Goal: Transaction & Acquisition: Purchase product/service

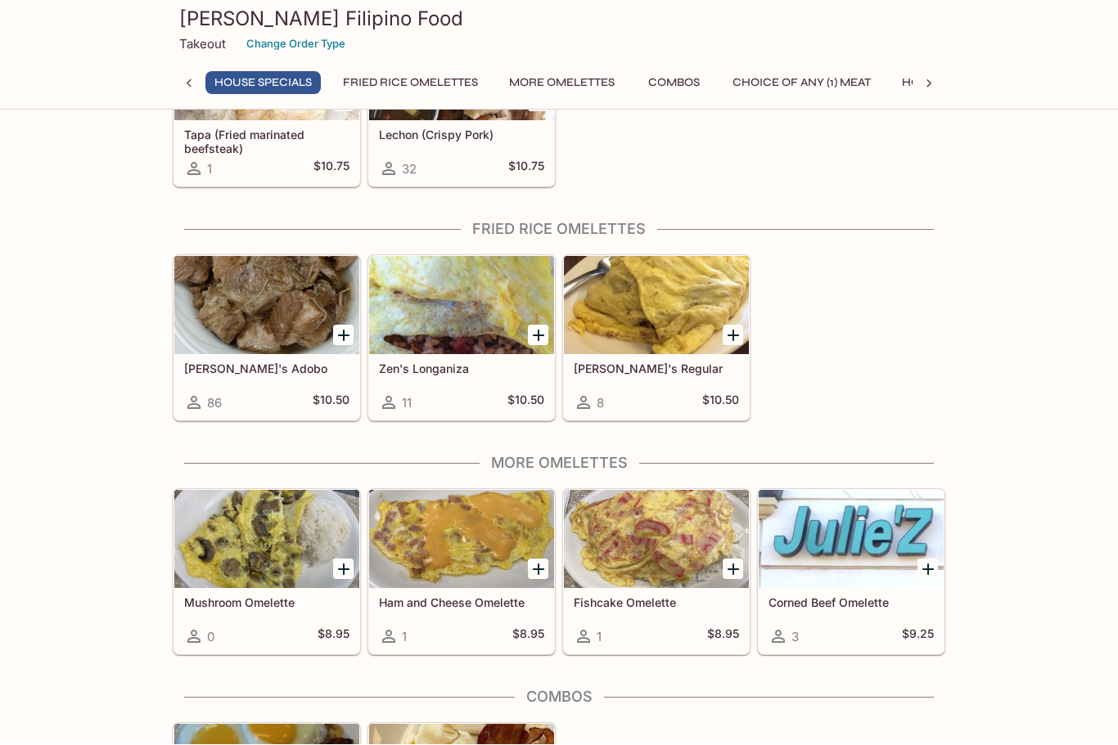
scroll to position [390, 0]
click at [652, 358] on div "[PERSON_NAME]'s Regular 8 $10.50" at bounding box center [656, 386] width 185 height 65
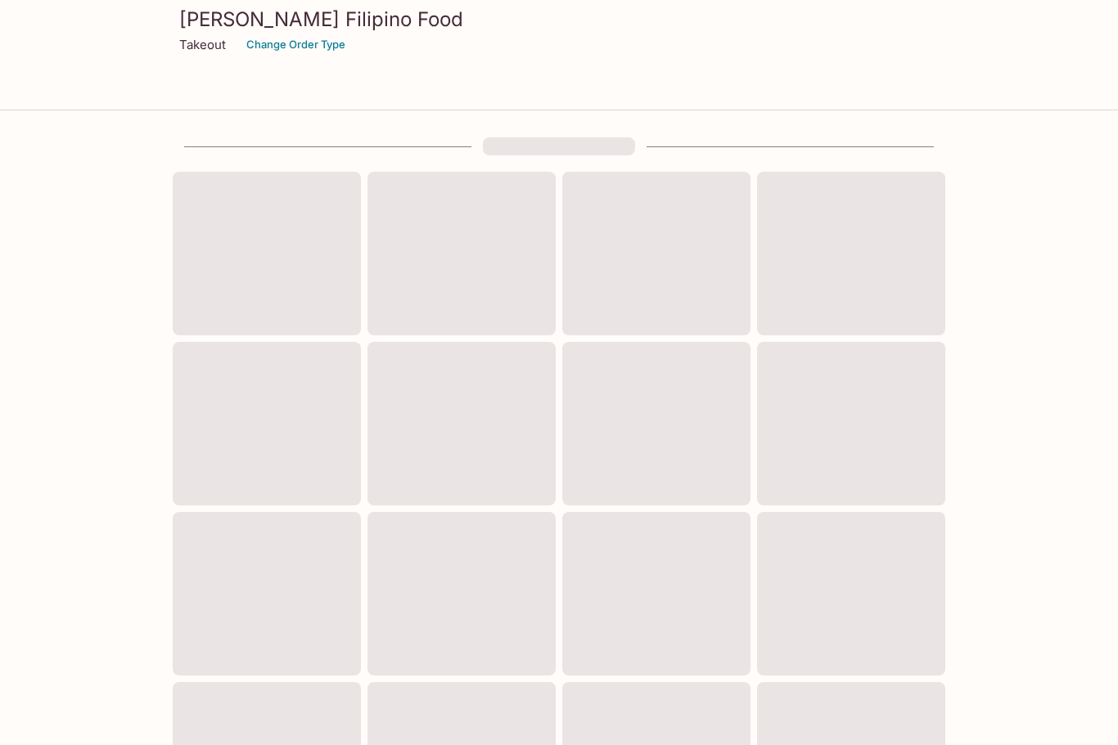
scroll to position [390, 0]
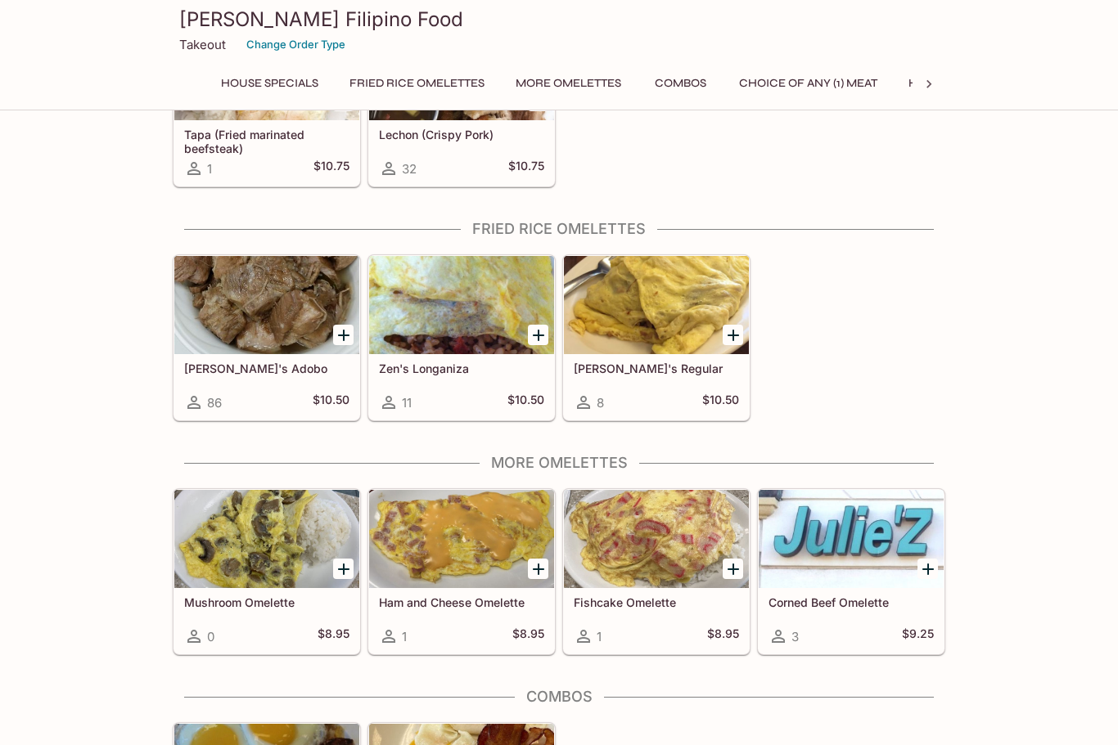
click at [430, 354] on div at bounding box center [461, 305] width 185 height 98
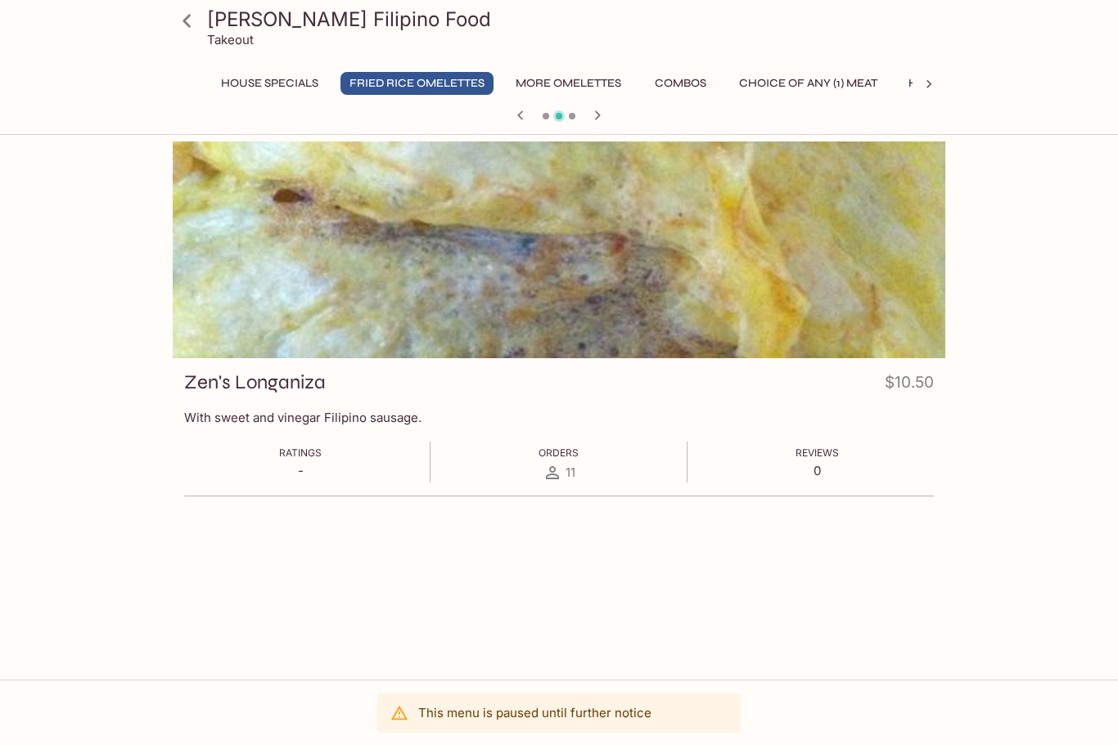
scroll to position [390, 0]
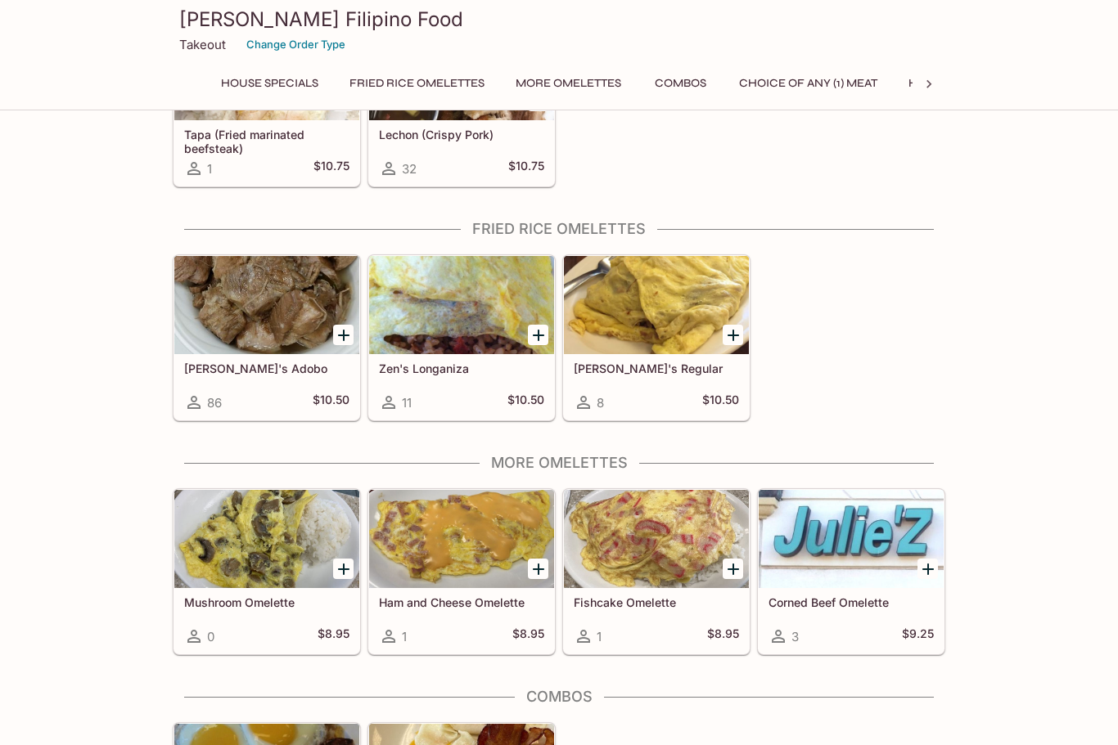
click at [254, 347] on div at bounding box center [266, 305] width 185 height 98
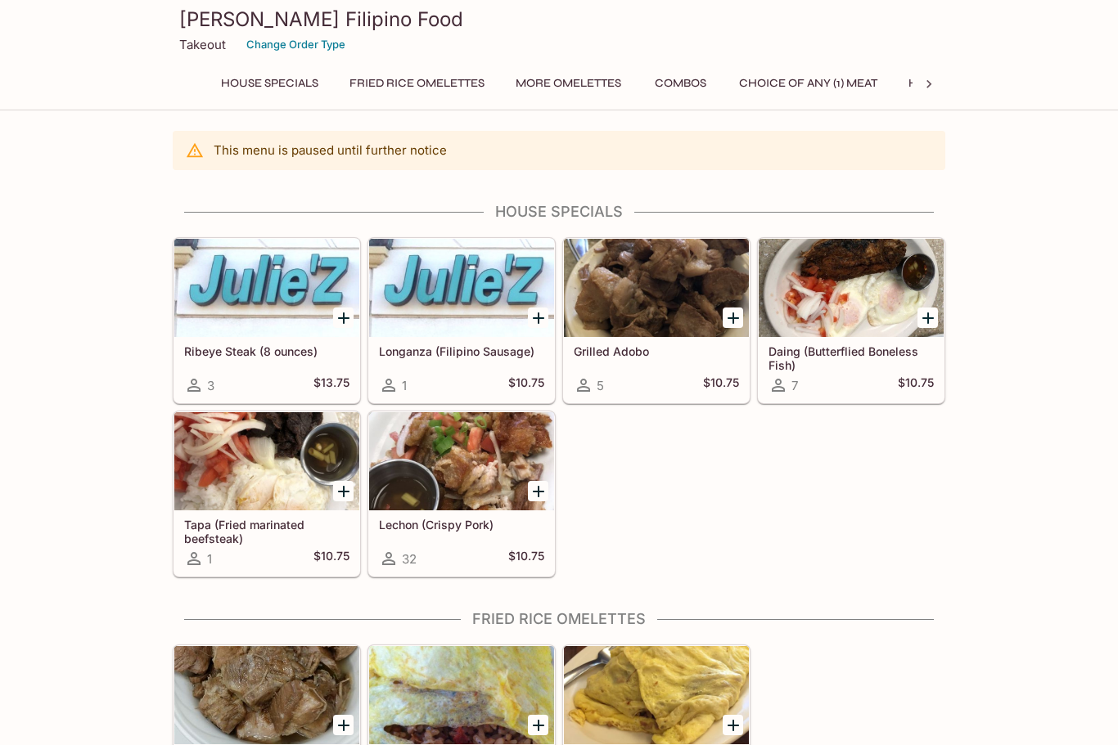
click at [906, 78] on button "Hotcakes" at bounding box center [939, 83] width 80 height 23
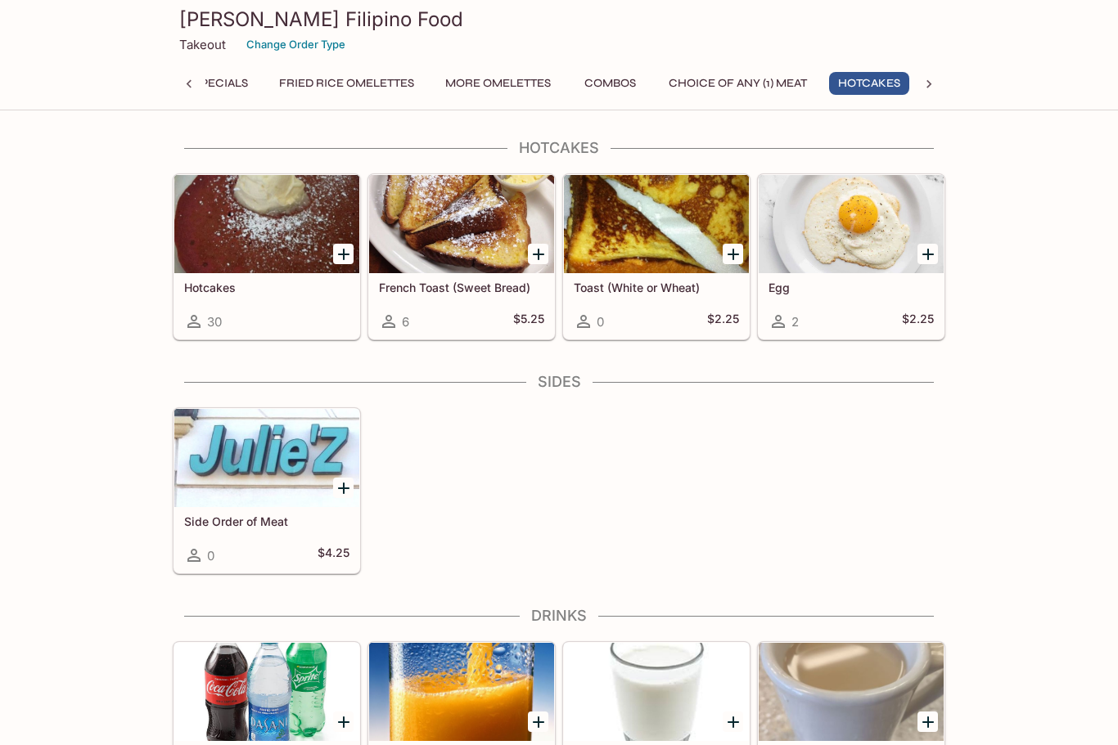
scroll to position [0, 73]
click at [907, 80] on button "Hotcakes" at bounding box center [866, 83] width 80 height 23
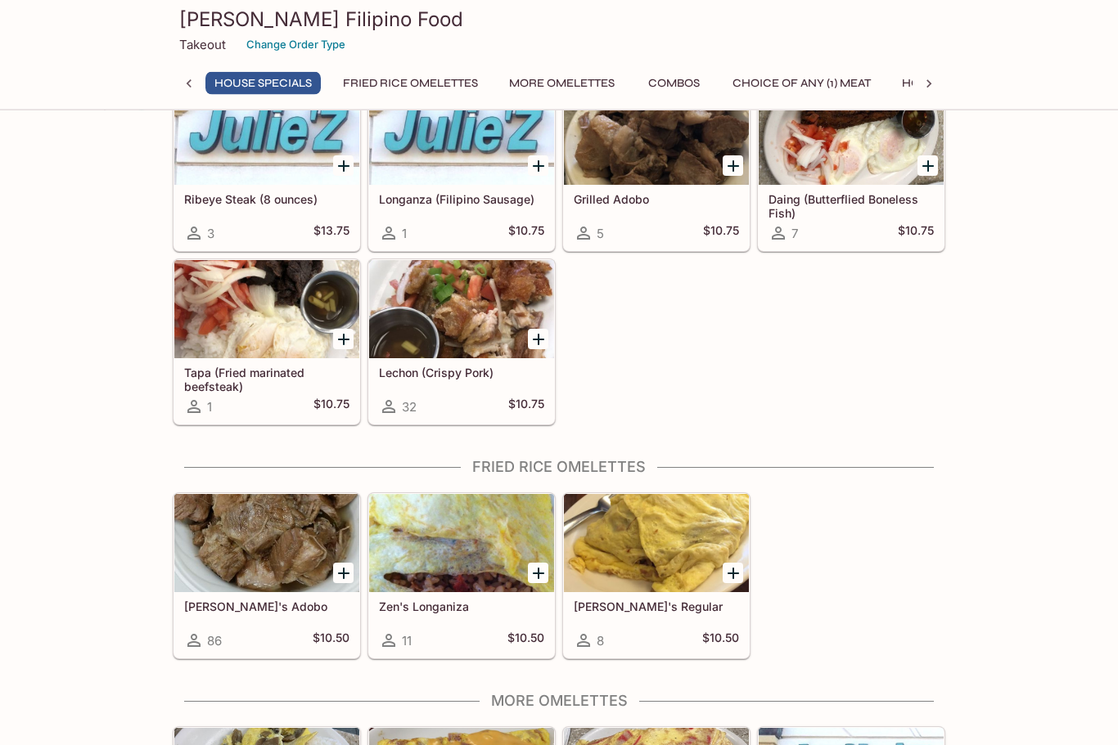
scroll to position [146, 0]
